Goal: Find specific page/section: Find specific page/section

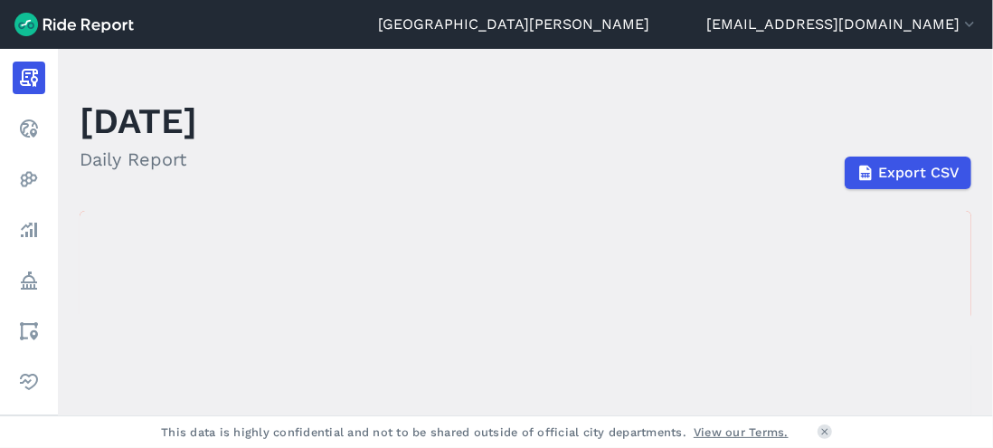
click at [277, 71] on main "[DATE] Daily Report Export CSV [DATE] [DATE] This data is preliminary and may b…" at bounding box center [525, 232] width 935 height 366
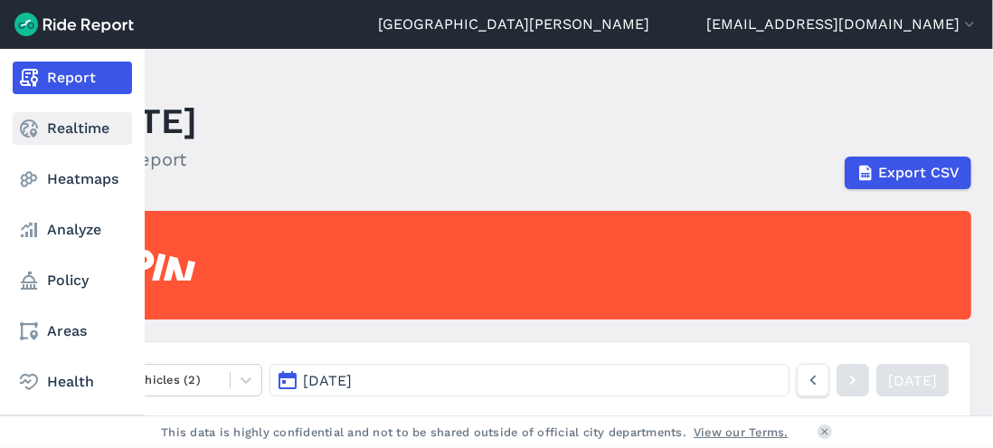
click at [47, 131] on link "Realtime" at bounding box center [72, 128] width 119 height 33
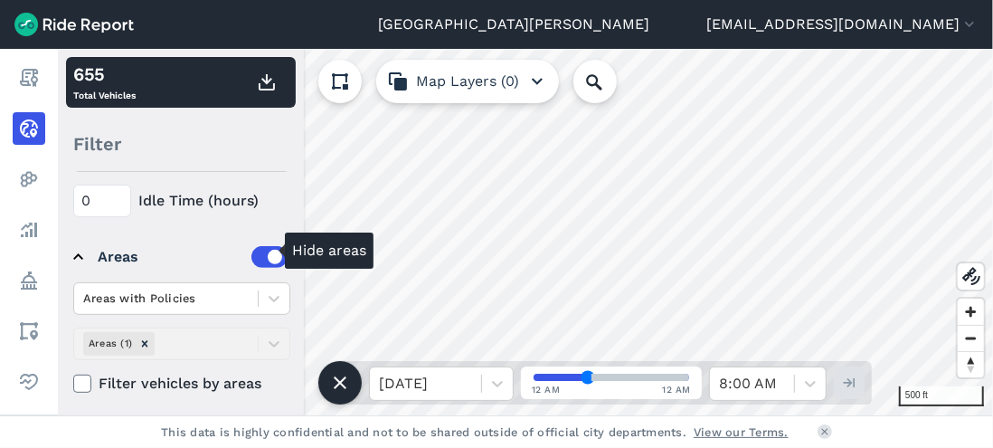
scroll to position [382, 0]
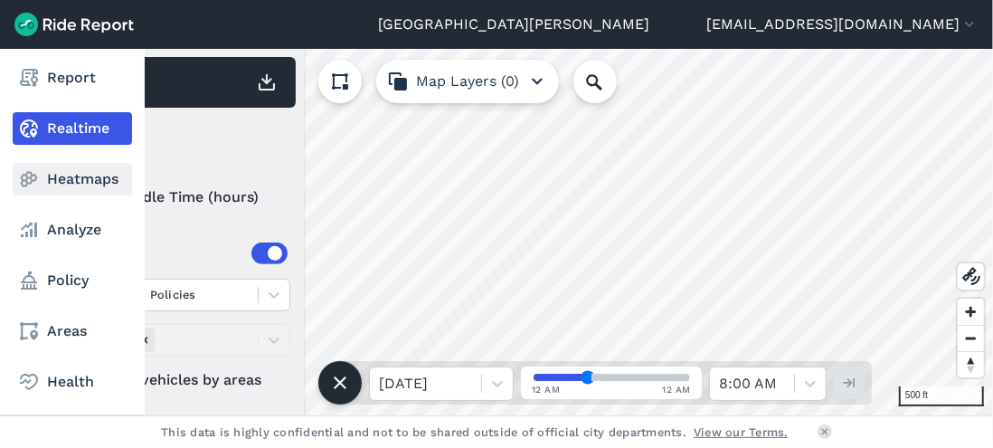
click at [42, 182] on link "Heatmaps" at bounding box center [72, 179] width 119 height 33
